Goal: Task Accomplishment & Management: Manage account settings

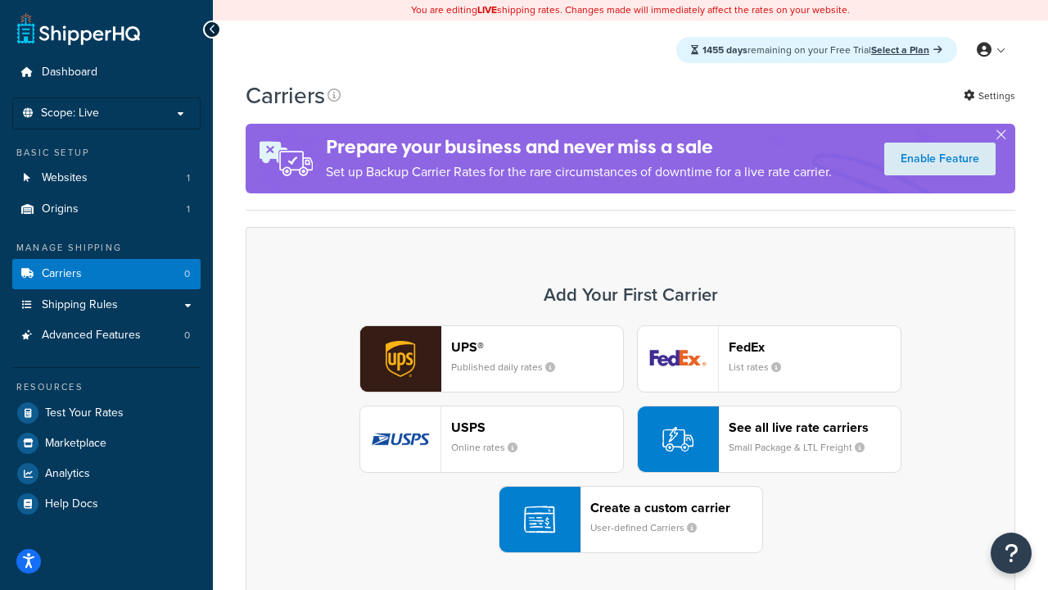
click at [630, 439] on div "UPS® Published daily rates FedEx List rates USPS Online rates See all live rate…" at bounding box center [630, 439] width 735 height 228
click at [815, 346] on header "FedEx" at bounding box center [815, 347] width 172 height 16
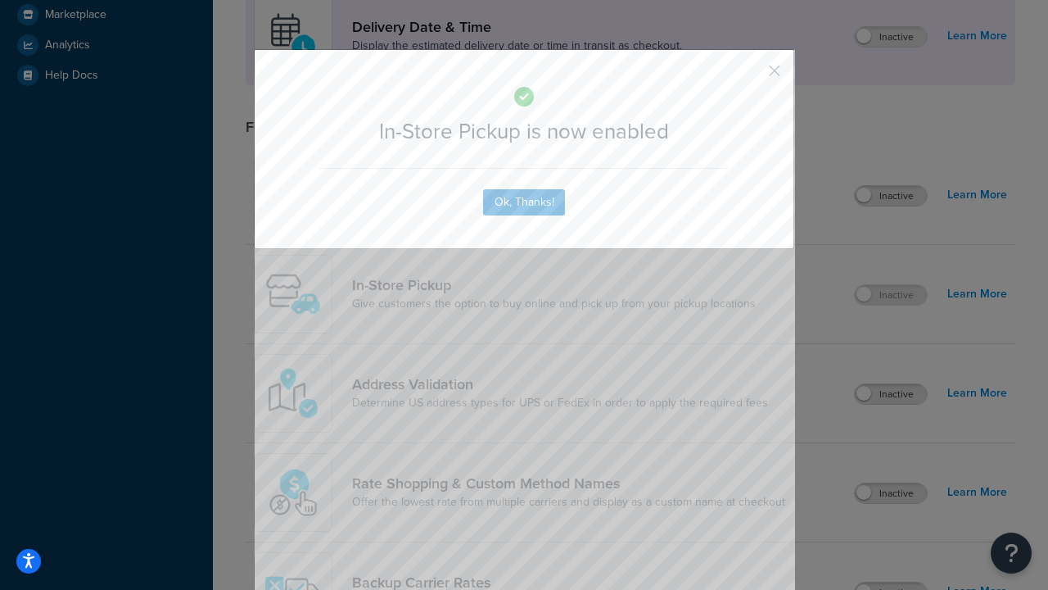
scroll to position [459, 0]
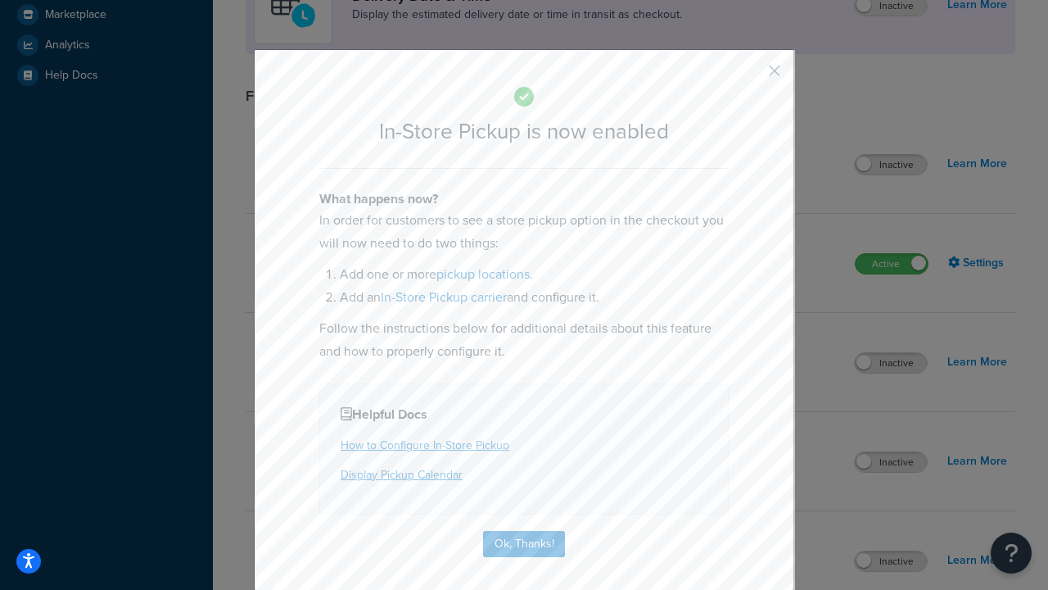
click at [750, 76] on button "button" at bounding box center [750, 77] width 4 height 4
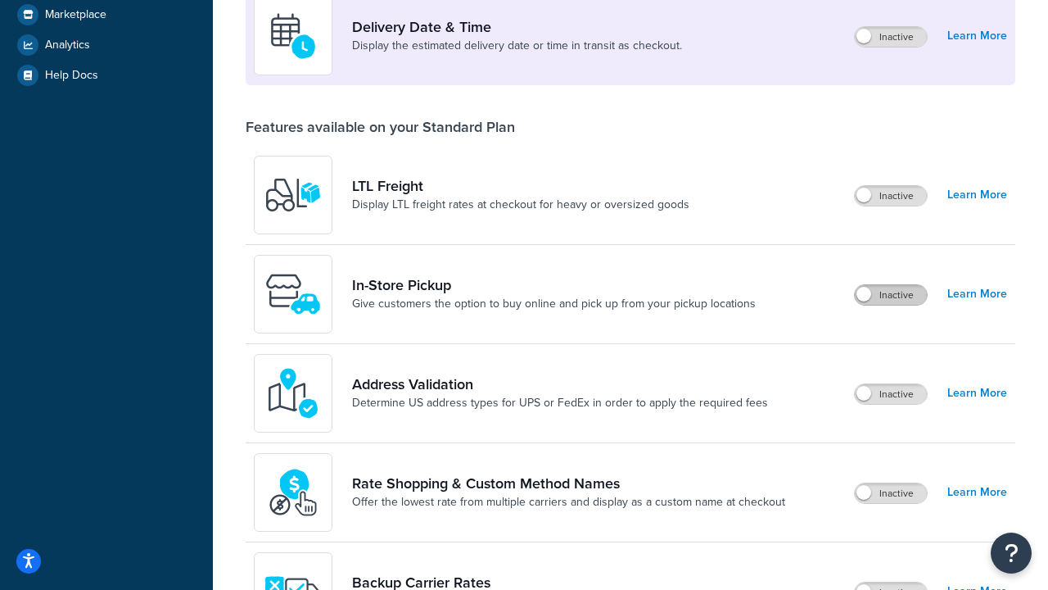
scroll to position [397, 0]
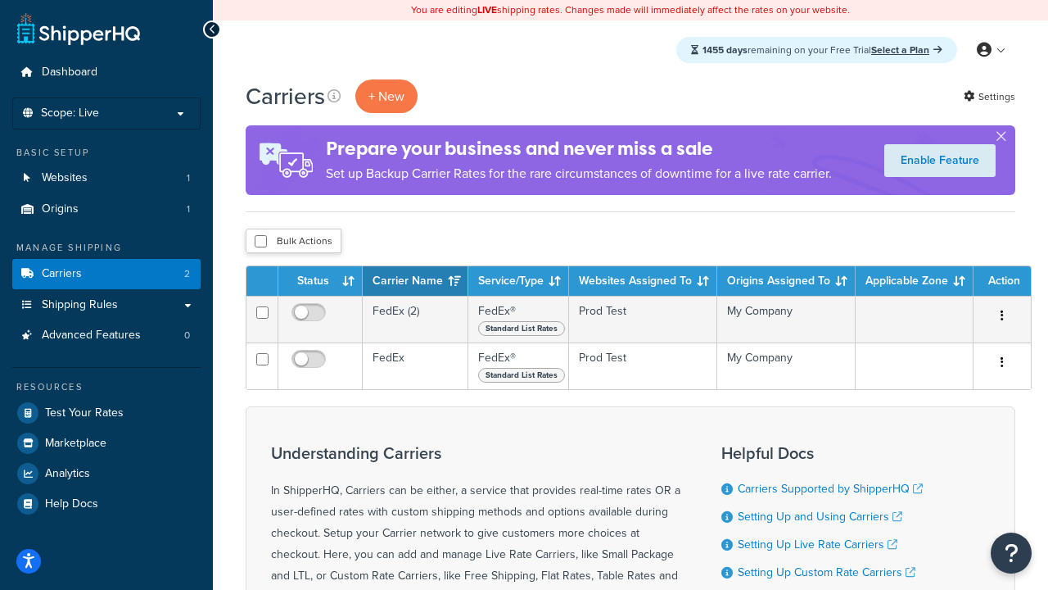
click at [260, 242] on input "checkbox" at bounding box center [261, 241] width 12 height 12
checkbox input "true"
click at [0, 0] on button "Delete" at bounding box center [0, 0] width 0 height 0
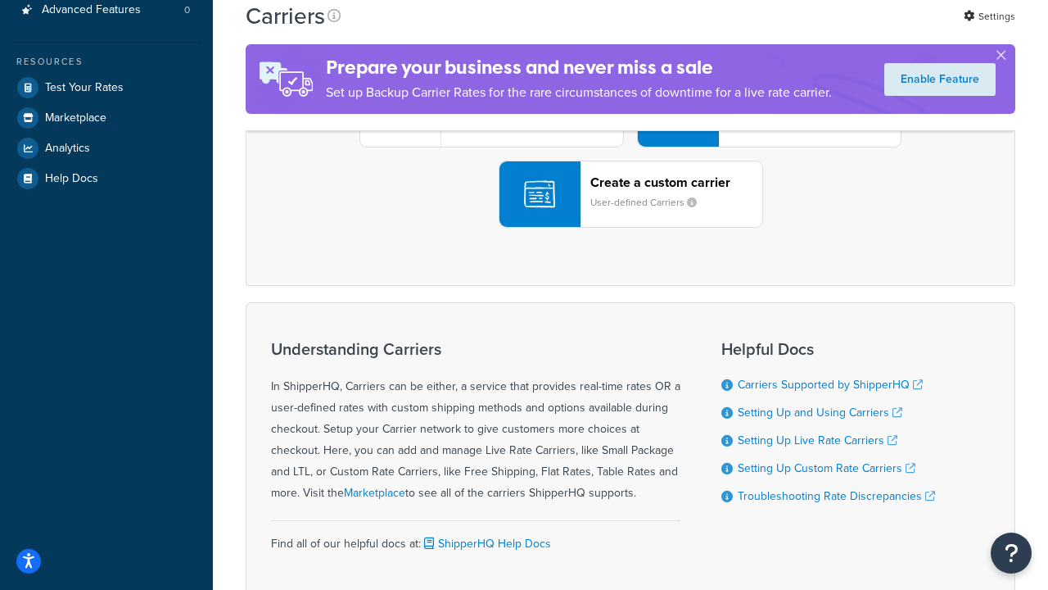
click at [630, 228] on div "UPS® Published daily rates FedEx List rates USPS Online rates See all live rate…" at bounding box center [630, 114] width 735 height 228
click at [630, 214] on div "Create a custom carrier User-defined Carriers" at bounding box center [676, 193] width 172 height 39
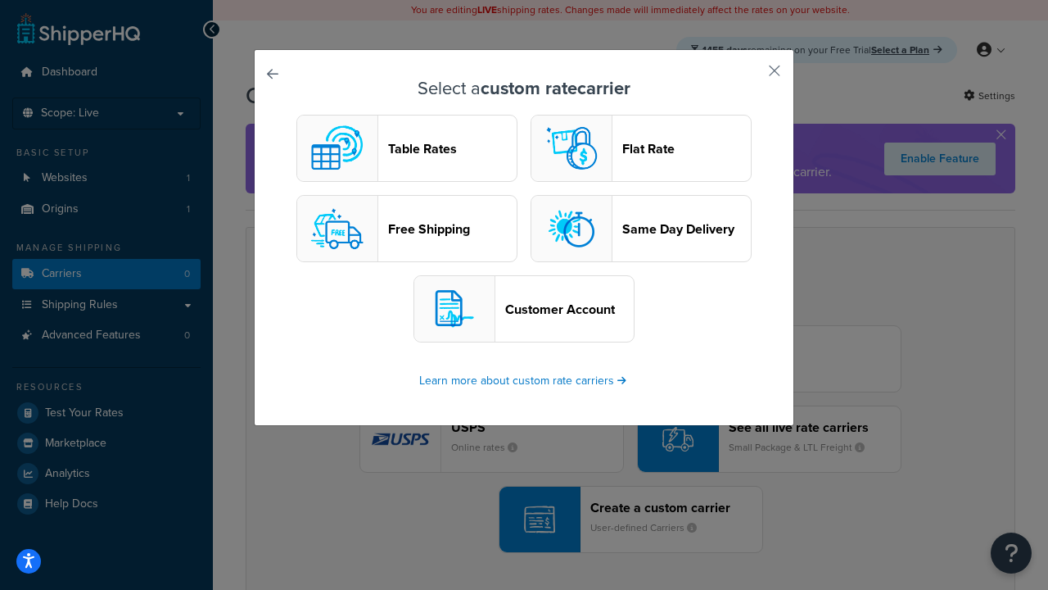
click at [407, 148] on header "Table Rates" at bounding box center [452, 149] width 129 height 16
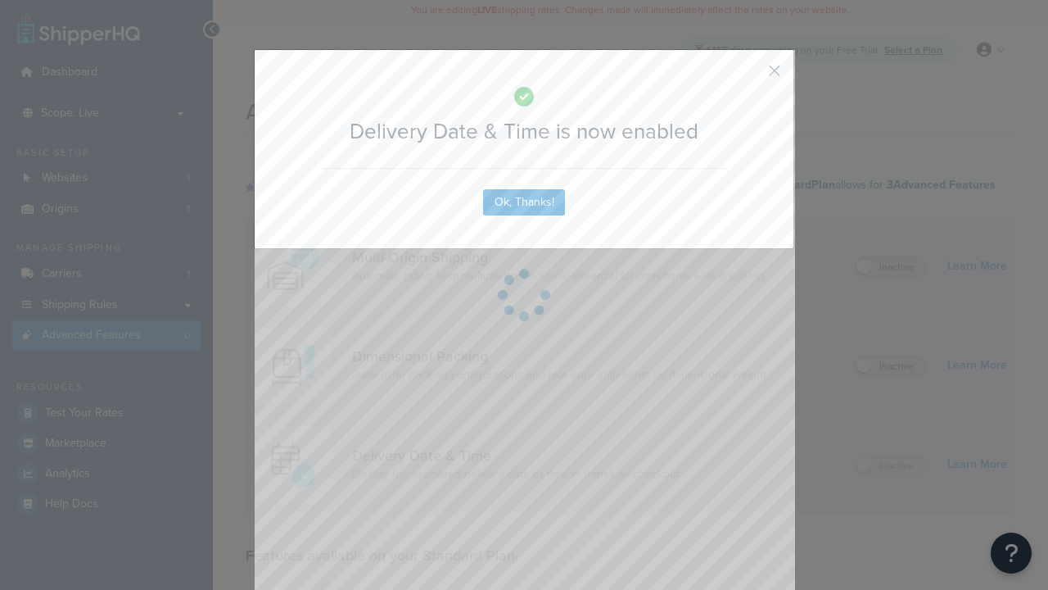
click at [750, 76] on button "button" at bounding box center [750, 77] width 4 height 4
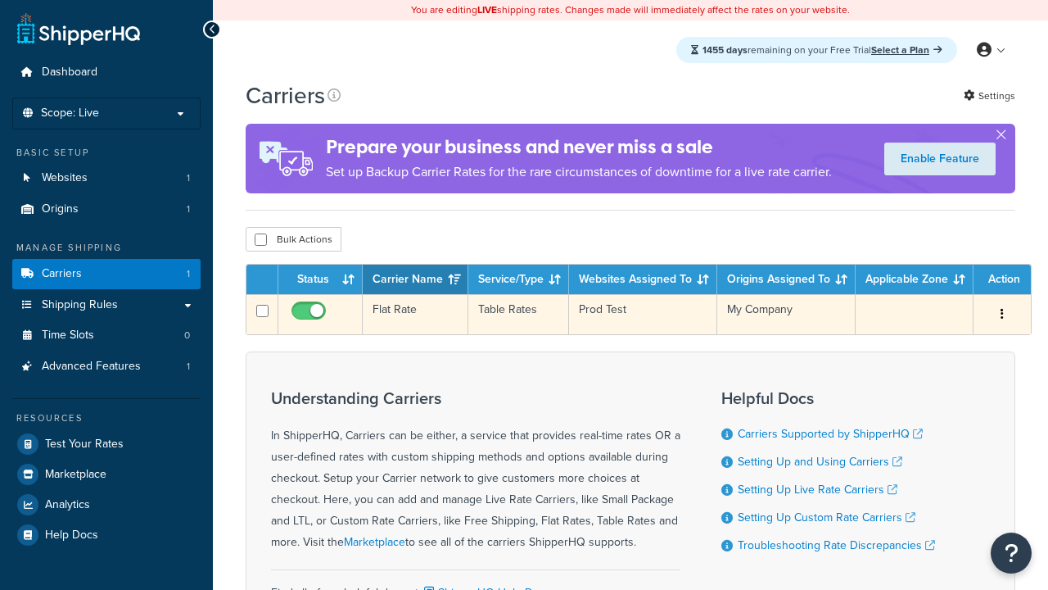
click at [414, 314] on td "Flat Rate" at bounding box center [416, 314] width 106 height 40
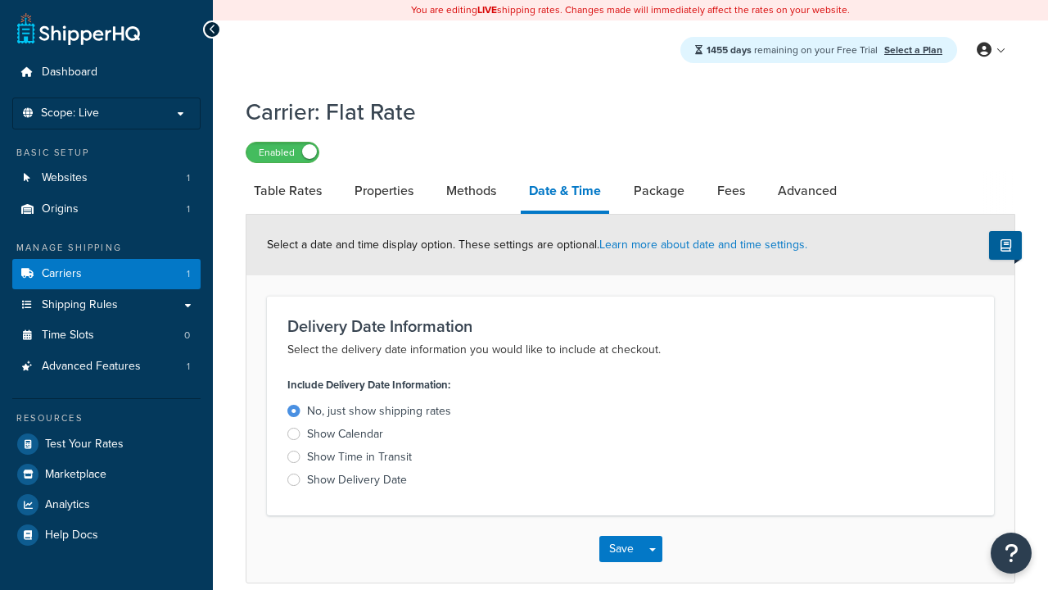
click at [356, 482] on div "Show Delivery Date" at bounding box center [357, 480] width 100 height 16
click at [0, 0] on input "Show Delivery Date" at bounding box center [0, 0] width 0 height 0
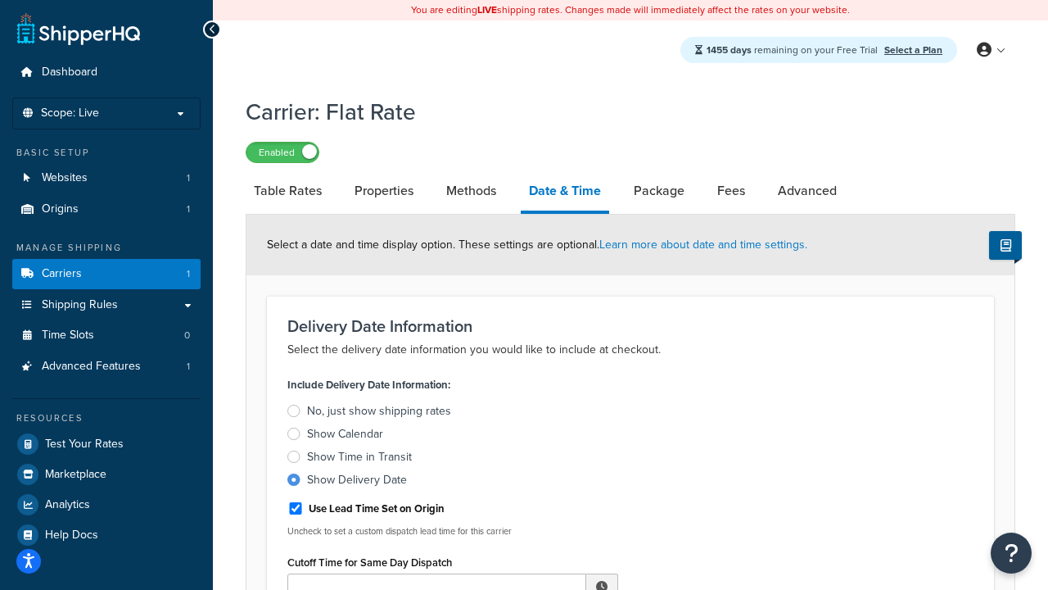
click at [356, 482] on div "Show Delivery Date" at bounding box center [357, 480] width 100 height 16
click at [0, 0] on input "Show Delivery Date" at bounding box center [0, 0] width 0 height 0
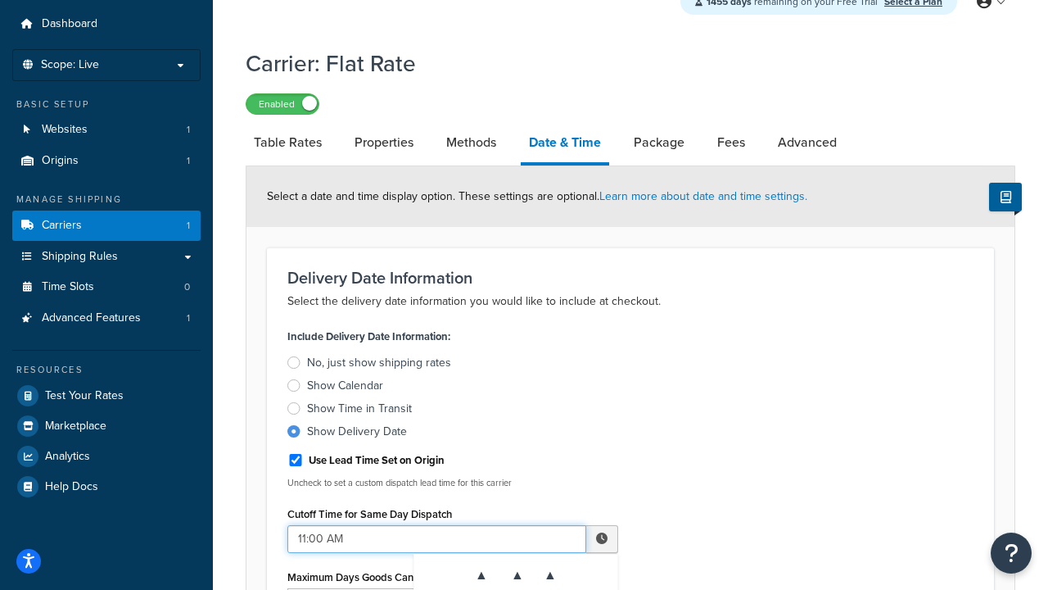
type input "11:00 AM"
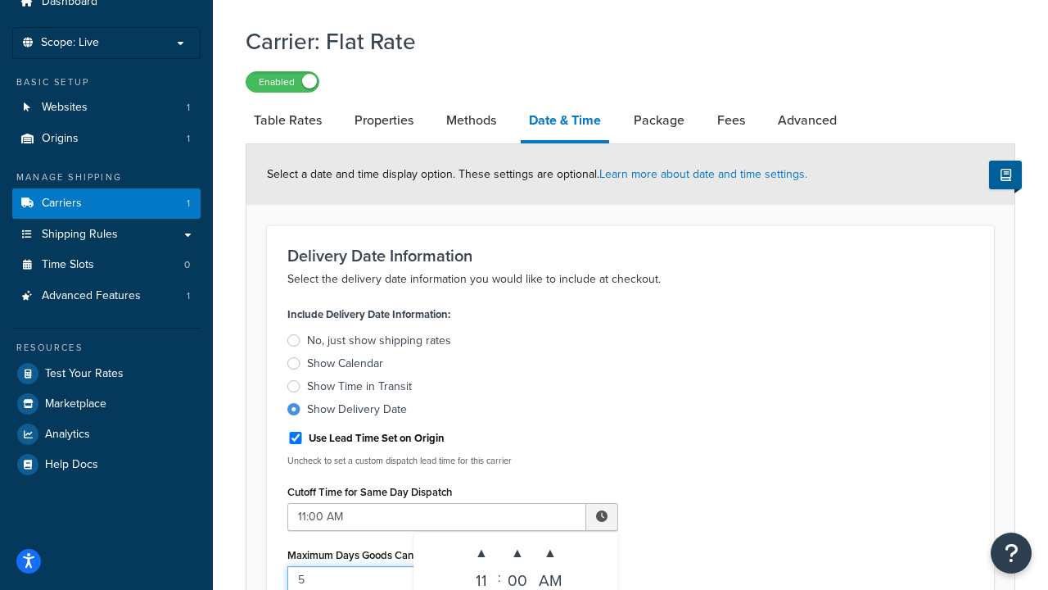
type input "5"
type input "Delivered on:"
type input "Default Dispatch Message"
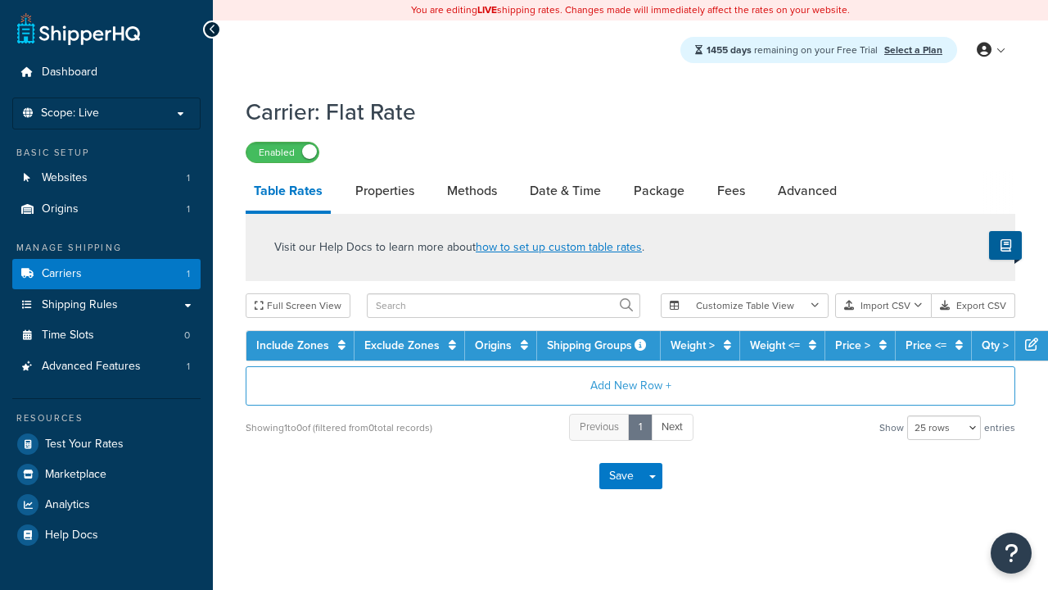
select select "25"
click at [566, 192] on link "Date & Time" at bounding box center [566, 190] width 88 height 39
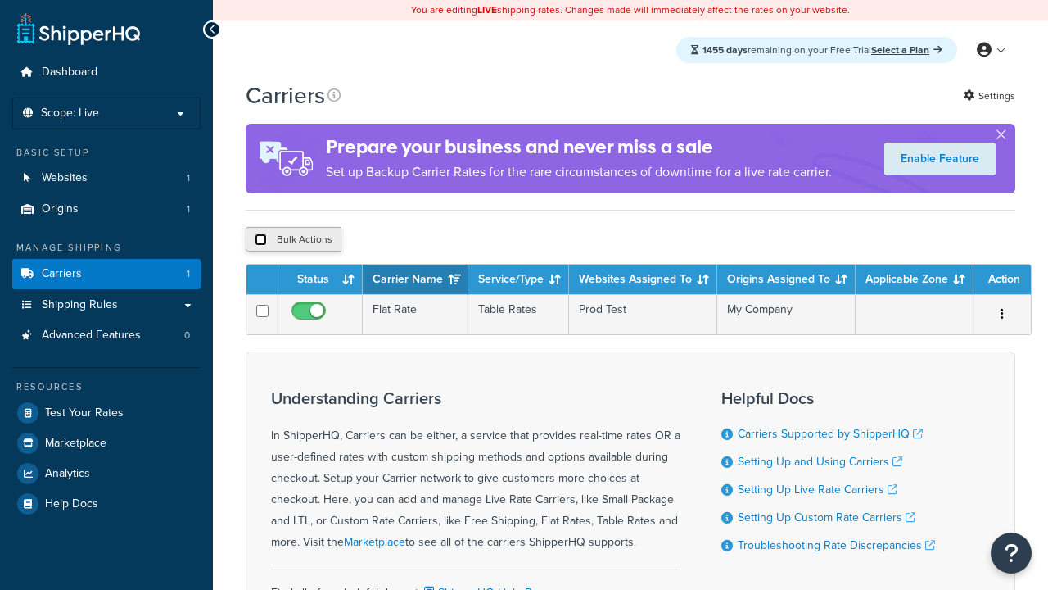
click at [260, 240] on input "checkbox" at bounding box center [261, 239] width 12 height 12
checkbox input "true"
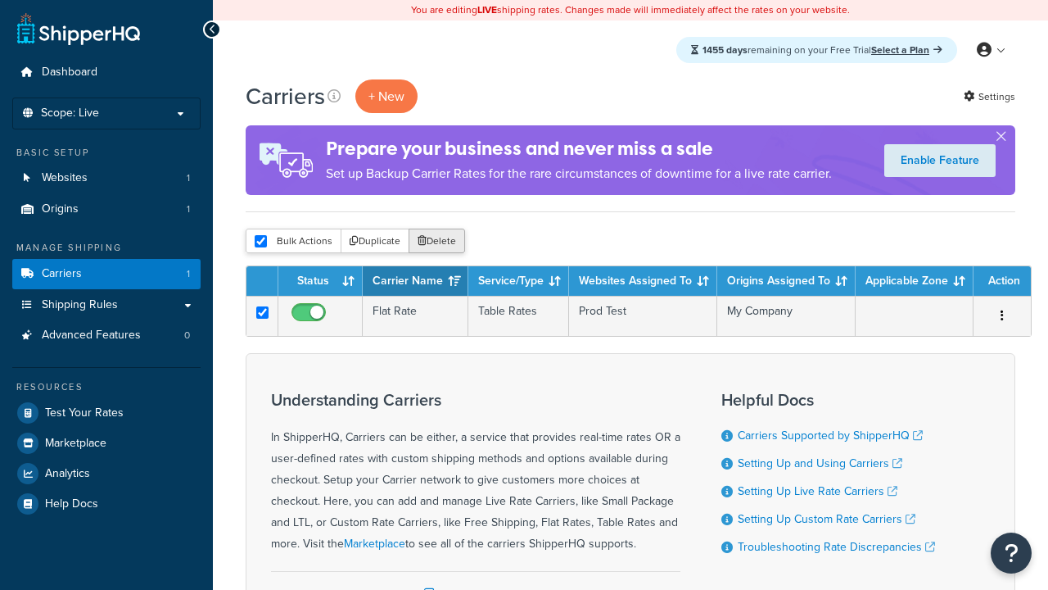
click at [436, 242] on button "Delete" at bounding box center [437, 240] width 56 height 25
